Goal: Check status: Check status

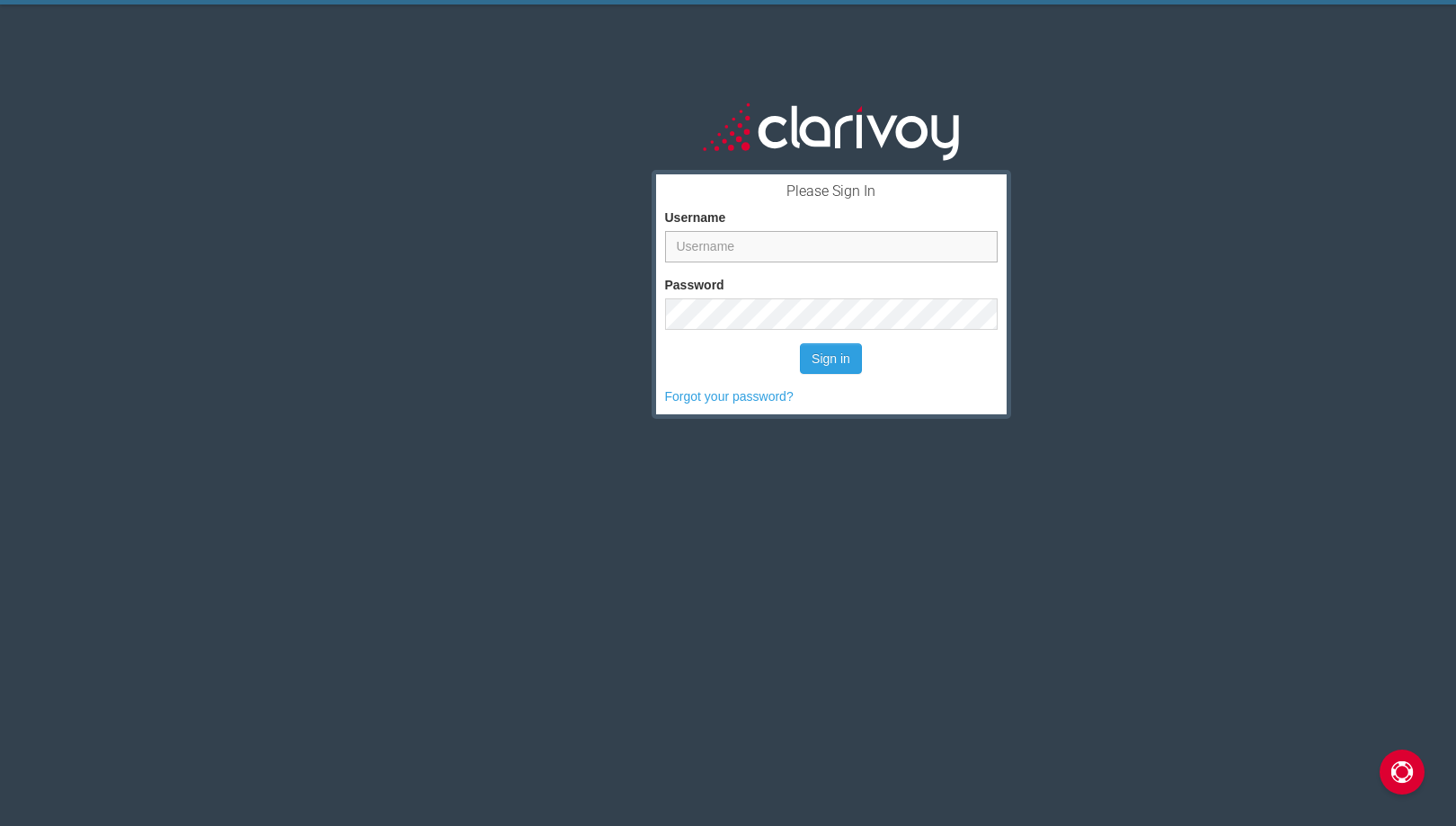
type input "[PERSON_NAME][EMAIL_ADDRESS][DOMAIN_NAME]"
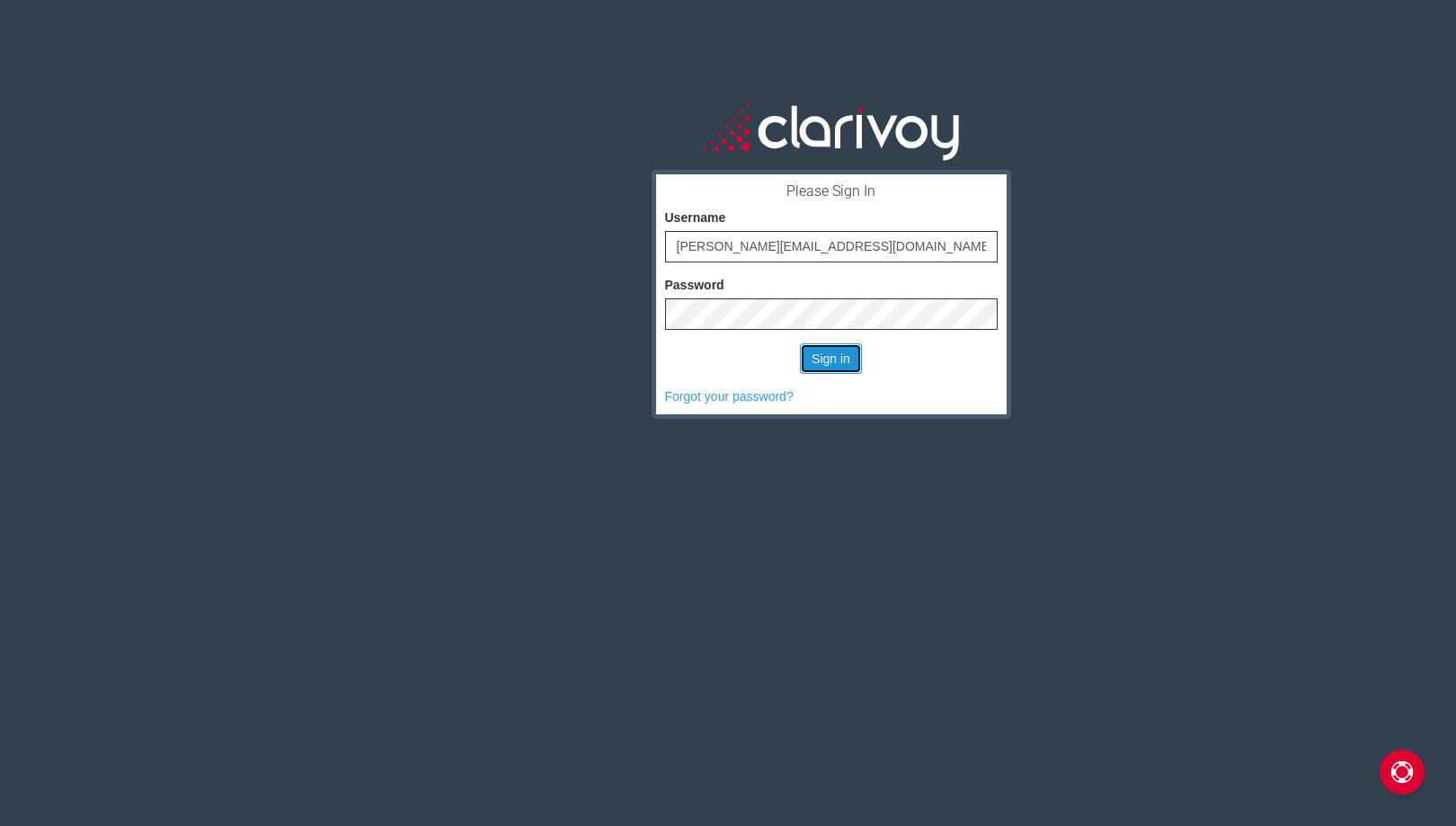
click at [811, 359] on button "Sign in" at bounding box center [830, 359] width 62 height 31
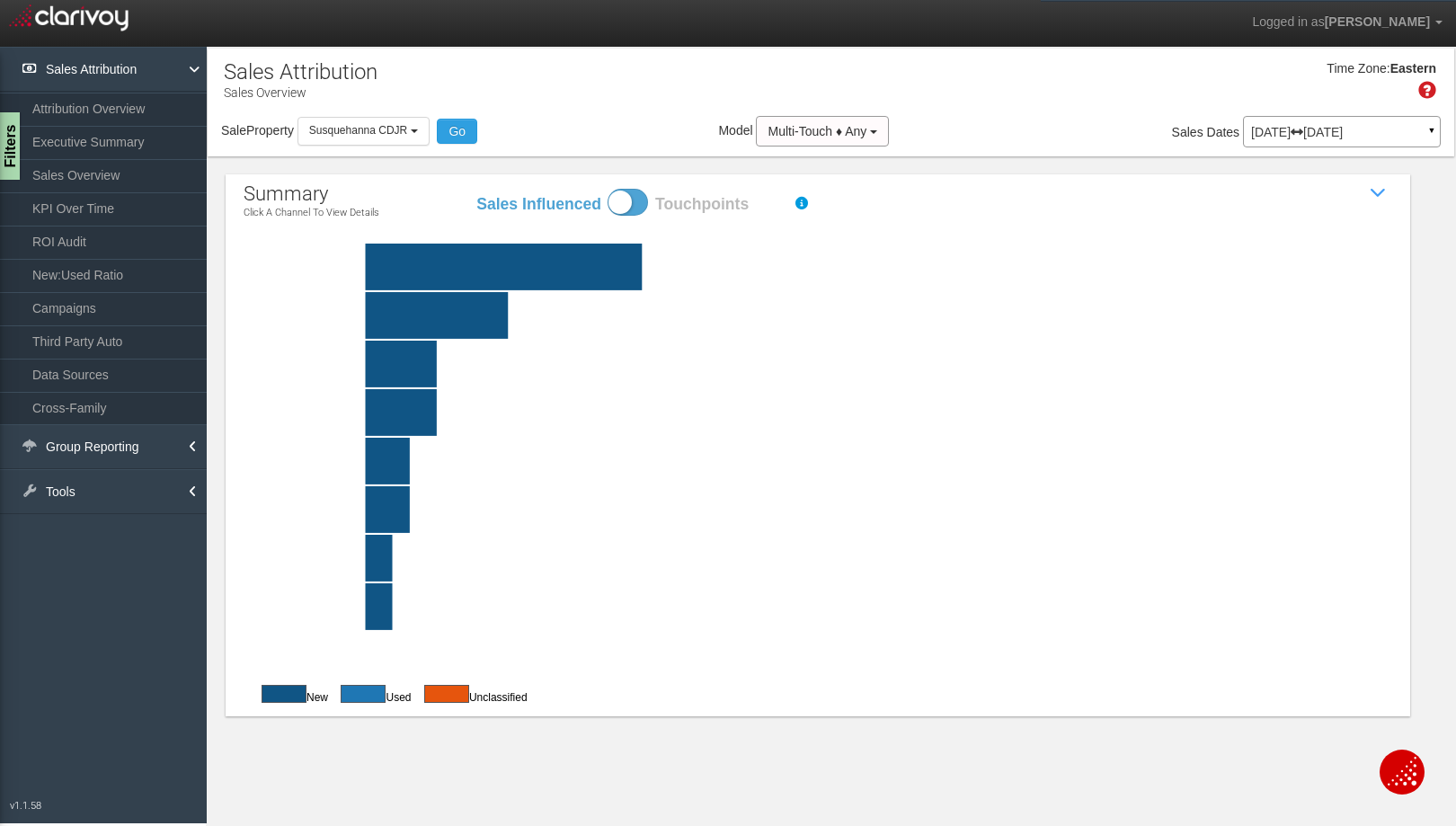
click at [1412, 126] on p "[DATE] [DATE]" at bounding box center [1341, 132] width 181 height 13
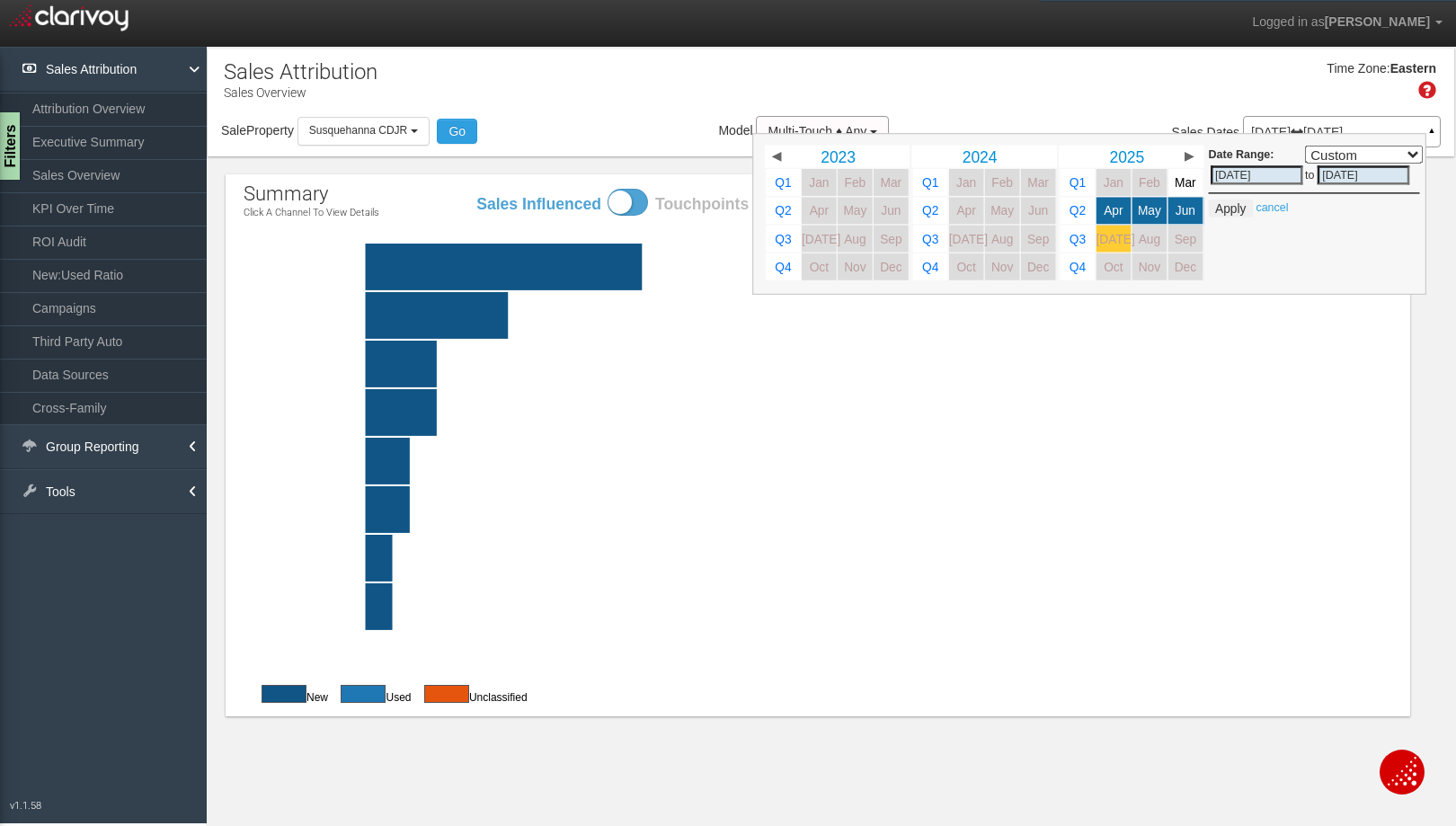
click at [1112, 240] on span "[DATE]" at bounding box center [1115, 239] width 38 height 14
select select ","
type input "[DATE]"
click at [1234, 205] on button "Apply" at bounding box center [1230, 209] width 44 height 18
